Goal: Learn about a topic: Learn about a topic

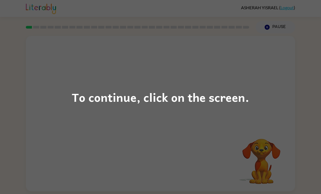
click at [252, 99] on div "To continue, click on the screen." at bounding box center [160, 97] width 321 height 194
click at [251, 96] on div "To continue, click on the screen." at bounding box center [160, 97] width 321 height 194
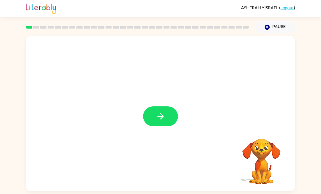
click at [166, 115] on button "button" at bounding box center [160, 116] width 35 height 20
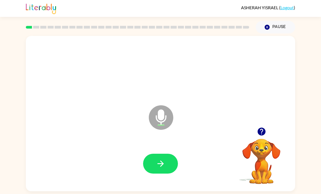
click at [158, 159] on button "button" at bounding box center [160, 164] width 35 height 20
click at [264, 132] on icon "button" at bounding box center [261, 131] width 8 height 8
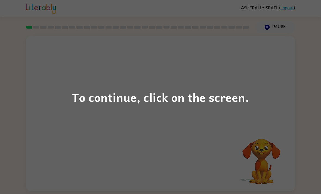
click at [238, 104] on div "To continue, click on the screen." at bounding box center [160, 97] width 177 height 18
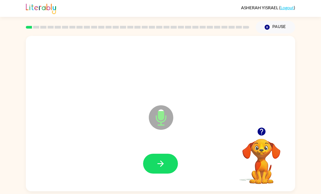
click at [149, 163] on button "button" at bounding box center [160, 164] width 35 height 20
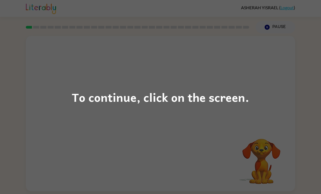
click at [303, 45] on div "To continue, click on the screen." at bounding box center [160, 97] width 321 height 194
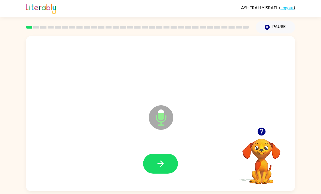
click at [267, 131] on button "button" at bounding box center [261, 131] width 14 height 14
click at [267, 137] on button "button" at bounding box center [261, 131] width 14 height 14
click at [267, 144] on video "Your browser must support playing .mp4 files to use Literably. Please try using…" at bounding box center [261, 157] width 54 height 54
click at [260, 136] on icon "button" at bounding box center [262, 132] width 10 height 10
click at [160, 161] on icon "button" at bounding box center [161, 164] width 10 height 10
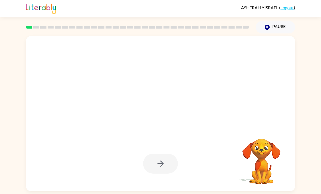
click at [318, 175] on div "Your browser must support playing .mp4 files to use Literably. Please try using…" at bounding box center [160, 112] width 321 height 158
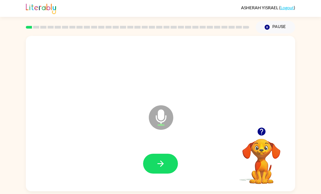
click at [162, 151] on div at bounding box center [160, 163] width 258 height 45
click at [160, 165] on icon "button" at bounding box center [161, 164] width 10 height 10
click at [175, 162] on button "button" at bounding box center [160, 164] width 35 height 20
click at [154, 158] on button "button" at bounding box center [160, 164] width 35 height 20
click at [266, 119] on div "Microphone The Microphone is here when it is your turn to talk" at bounding box center [160, 113] width 269 height 155
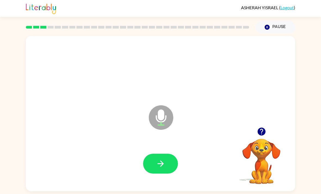
click at [266, 119] on div "Microphone The Microphone is here when it is your turn to talk" at bounding box center [160, 113] width 269 height 155
click at [261, 135] on icon "button" at bounding box center [261, 131] width 8 height 8
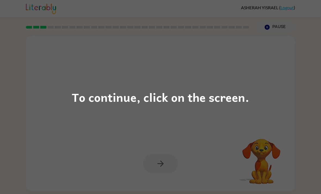
click at [238, 102] on div "To continue, click on the screen." at bounding box center [160, 97] width 177 height 18
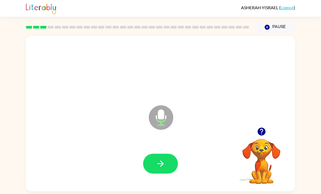
click at [163, 165] on icon "button" at bounding box center [161, 164] width 10 height 10
click at [158, 168] on icon "button" at bounding box center [161, 164] width 10 height 10
click at [167, 163] on button "button" at bounding box center [160, 164] width 35 height 20
click at [168, 166] on button "button" at bounding box center [160, 164] width 35 height 20
click at [167, 166] on button "button" at bounding box center [160, 164] width 35 height 20
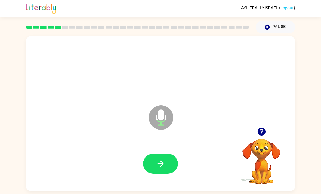
click at [157, 166] on icon "button" at bounding box center [160, 163] width 6 height 6
click at [162, 166] on icon "button" at bounding box center [160, 163] width 6 height 6
click at [169, 166] on button "button" at bounding box center [160, 164] width 35 height 20
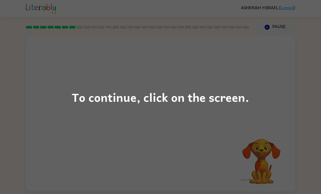
click at [224, 93] on div "To continue, click on the screen." at bounding box center [160, 97] width 177 height 18
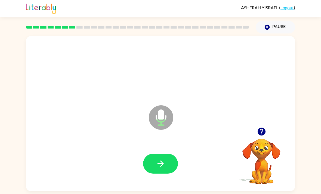
click at [152, 173] on button "button" at bounding box center [160, 164] width 35 height 20
click at [162, 168] on icon "button" at bounding box center [161, 164] width 10 height 10
click at [258, 130] on icon "button" at bounding box center [262, 132] width 10 height 10
click at [154, 163] on button "button" at bounding box center [160, 164] width 35 height 20
click at [160, 167] on icon "button" at bounding box center [161, 164] width 10 height 10
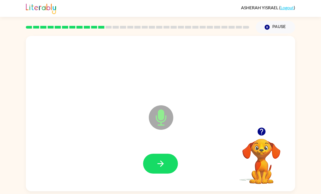
click at [162, 166] on icon "button" at bounding box center [160, 163] width 6 height 6
click at [177, 166] on button "button" at bounding box center [160, 164] width 35 height 20
